Goal: Find specific page/section: Find specific page/section

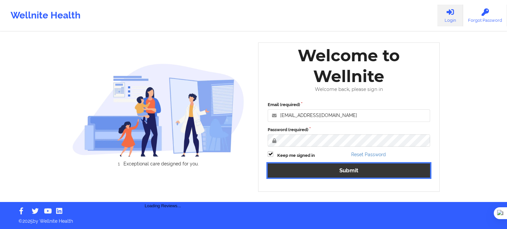
click at [321, 167] on button "Submit" at bounding box center [349, 171] width 162 height 14
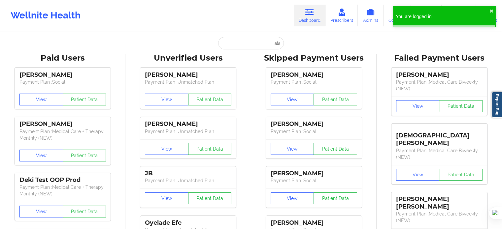
click at [314, 16] on icon at bounding box center [309, 12] width 9 height 7
click at [256, 47] on input "text" at bounding box center [250, 43] width 65 height 13
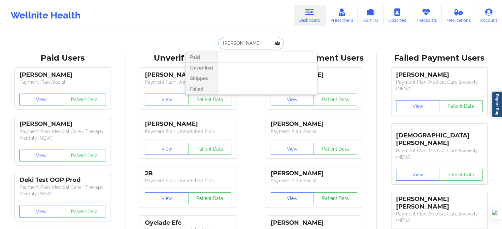
type input "[PERSON_NAME]"
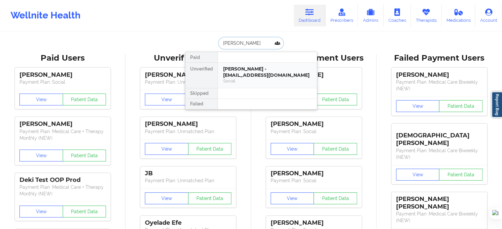
click at [245, 73] on div "[PERSON_NAME] - [EMAIL_ADDRESS][DOMAIN_NAME]" at bounding box center [267, 72] width 88 height 12
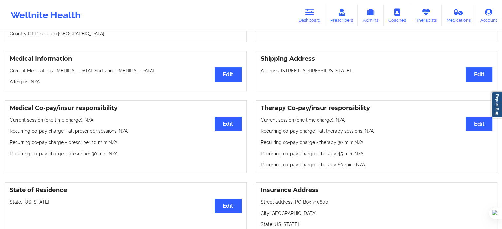
scroll to position [198, 0]
